Goal: Transaction & Acquisition: Download file/media

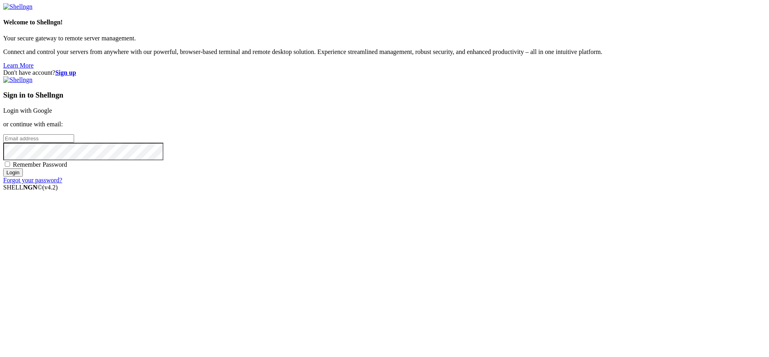
click at [52, 114] on link "Login with Google" at bounding box center [27, 110] width 49 height 7
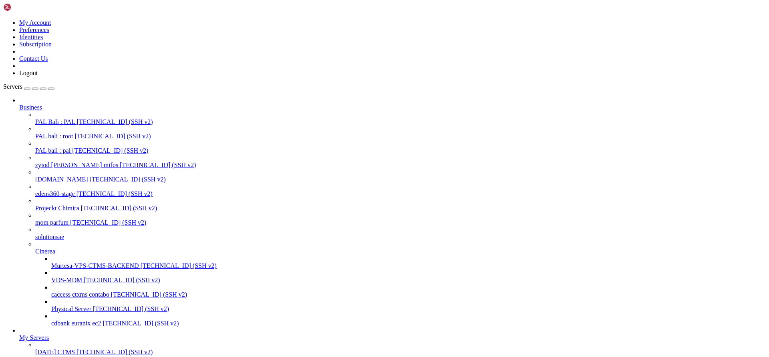
scroll to position [114, 0]
click at [76, 349] on span "[TECHNICAL_ID] (SSH v2)" at bounding box center [114, 352] width 76 height 7
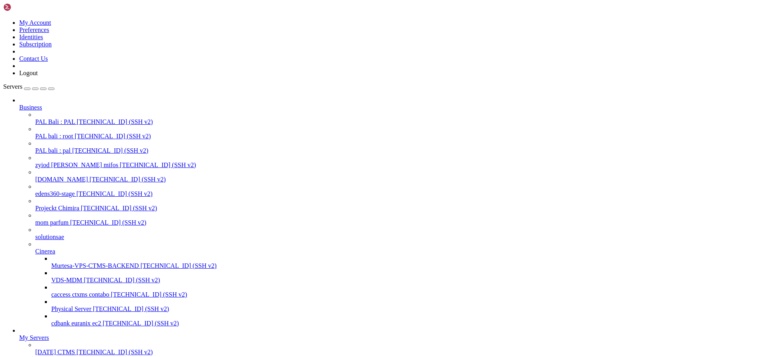
type input "/root"
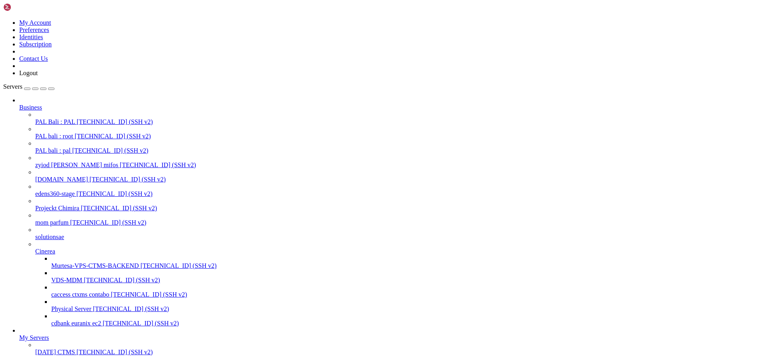
scroll to position [216, 0]
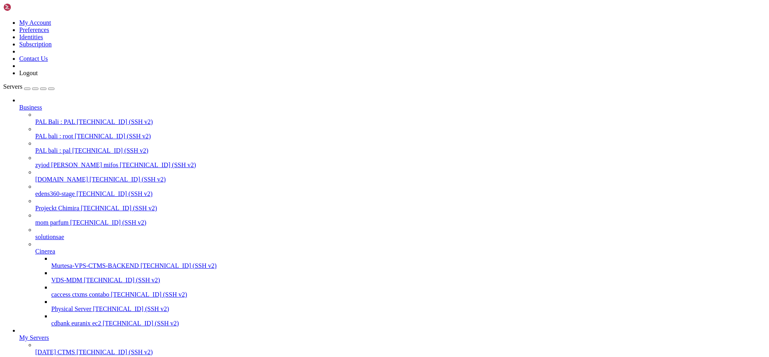
type input "/root/wireguard/wireguard-android/ui/build/outputs/apk/debug"
